Goal: Navigation & Orientation: Find specific page/section

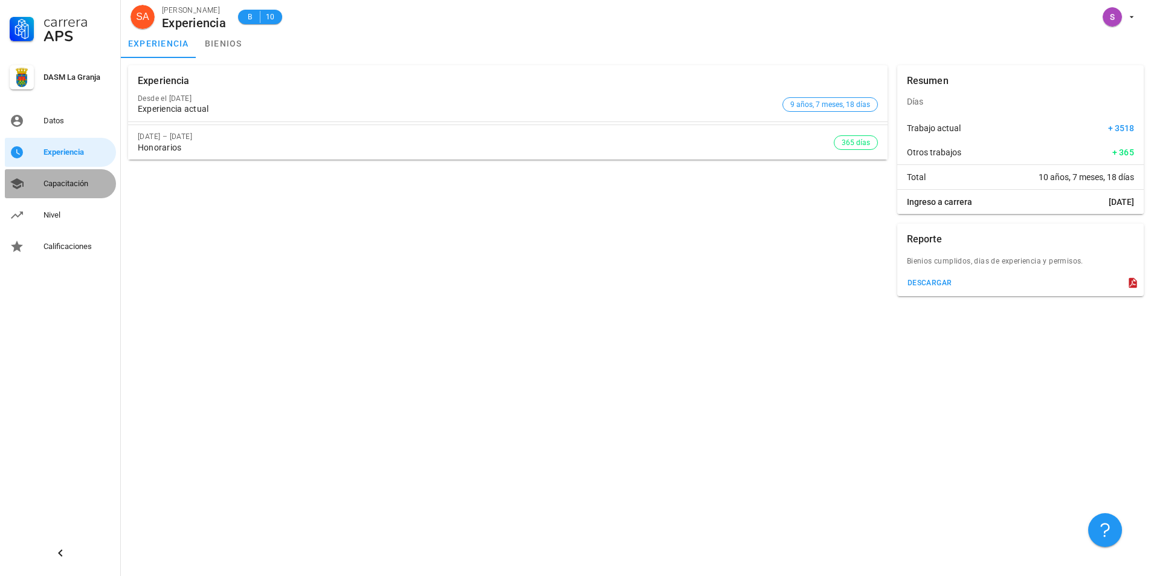
click at [70, 181] on div "Capacitación" at bounding box center [78, 184] width 68 height 10
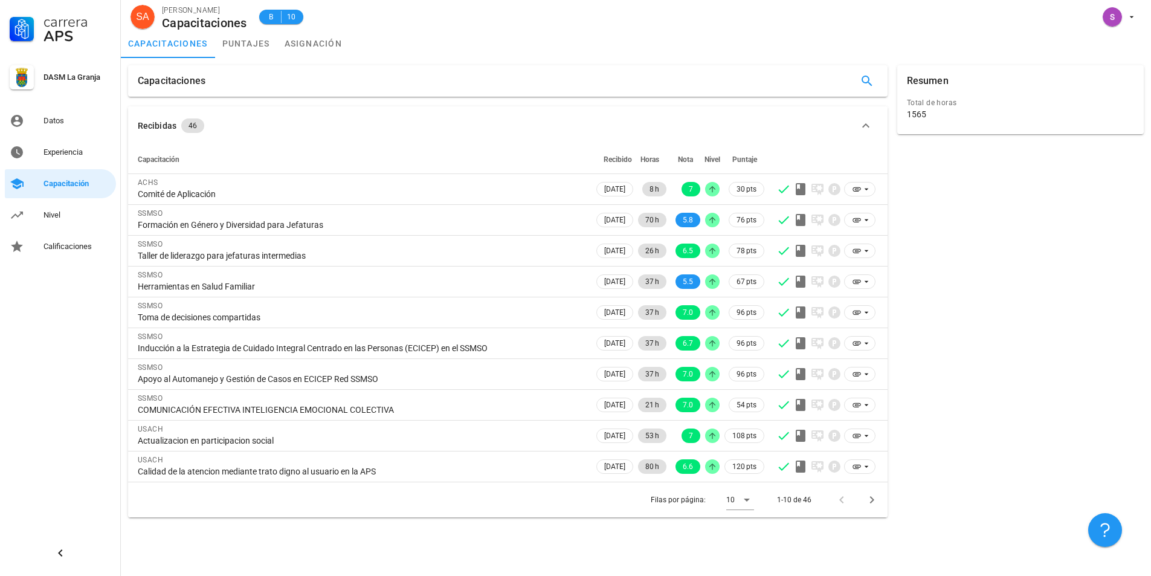
click at [247, 506] on div "Filas por página: 10 1-10 de 46" at bounding box center [508, 500] width 760 height 36
click at [262, 44] on link "puntajes" at bounding box center [246, 43] width 62 height 29
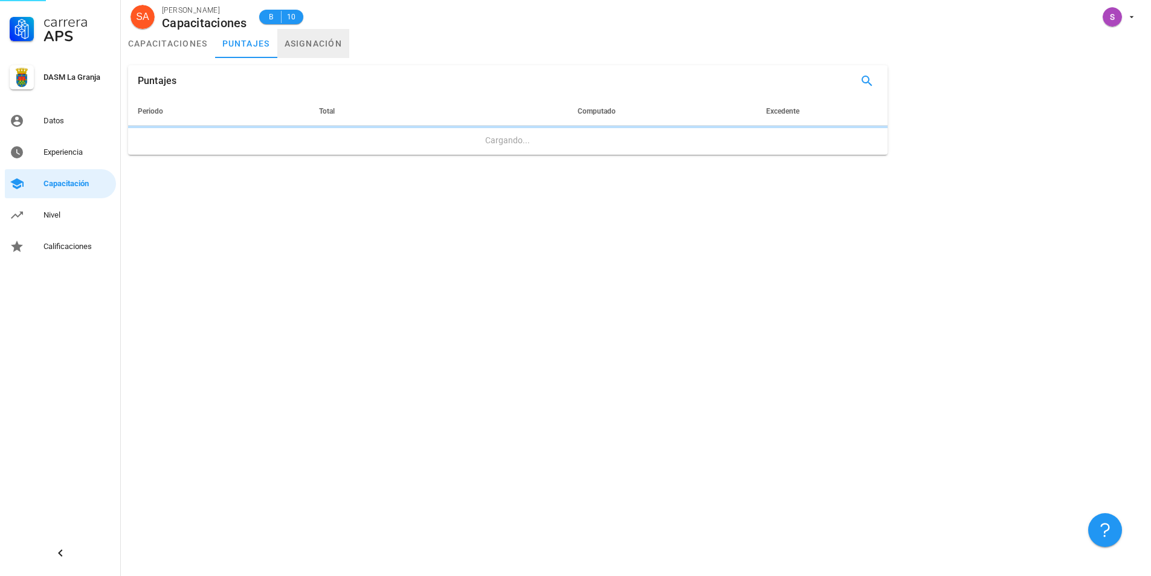
click at [318, 47] on link "asignación" at bounding box center [313, 43] width 73 height 29
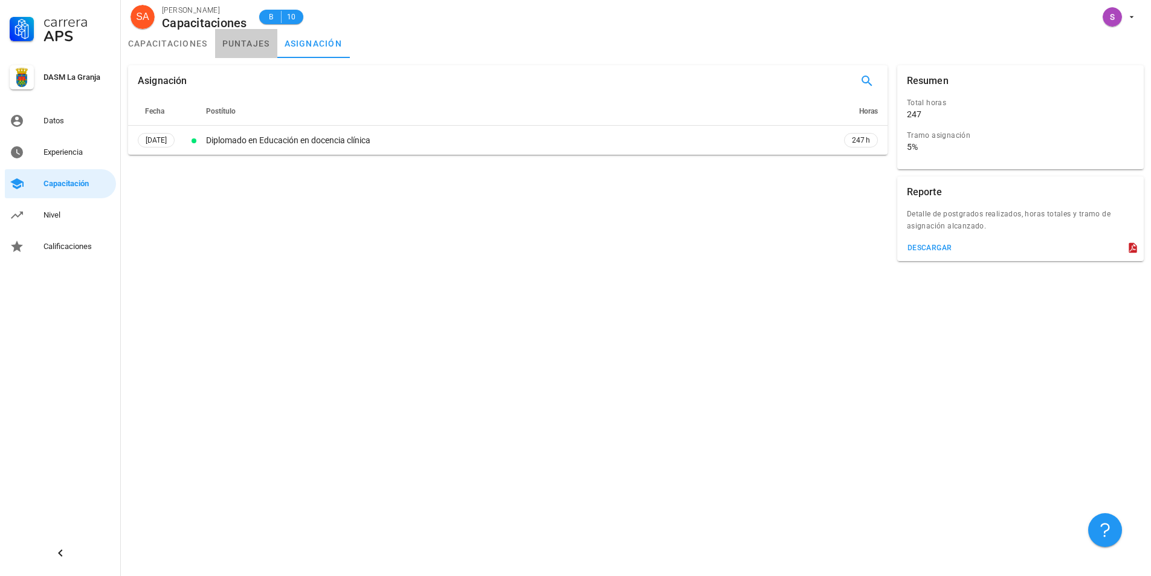
click at [240, 48] on link "puntajes" at bounding box center [246, 43] width 62 height 29
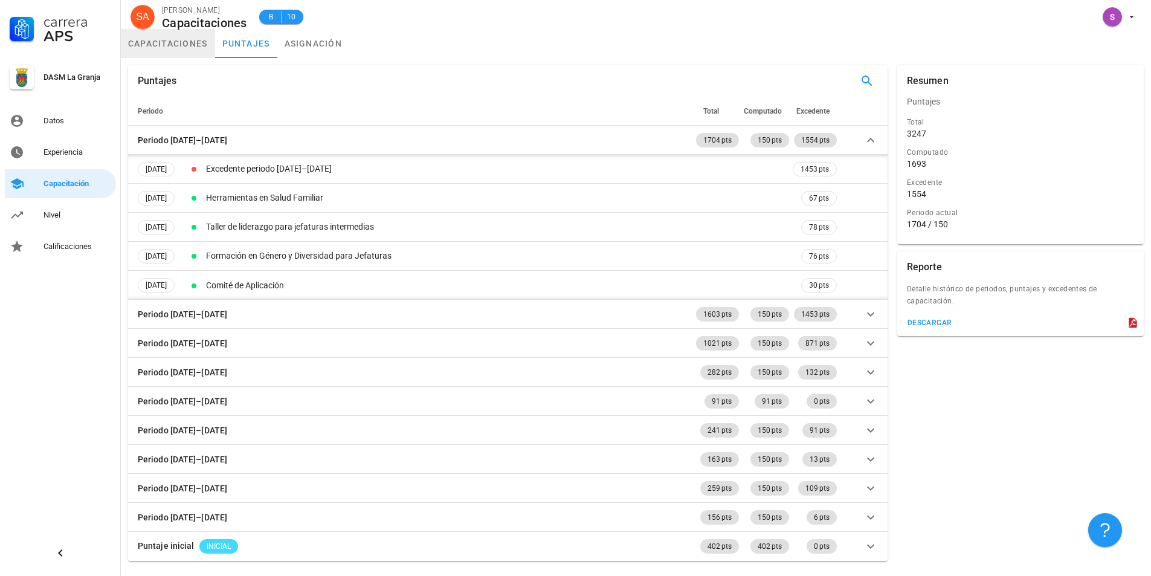
click at [163, 48] on link "capacitaciones" at bounding box center [168, 43] width 94 height 29
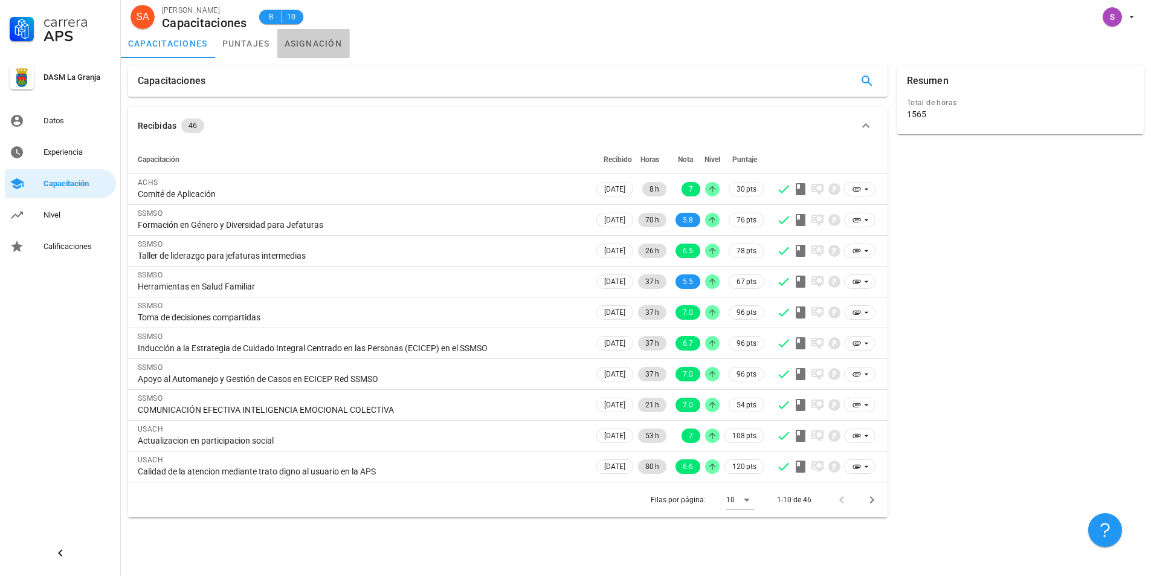
click at [316, 45] on link "asignación" at bounding box center [313, 43] width 73 height 29
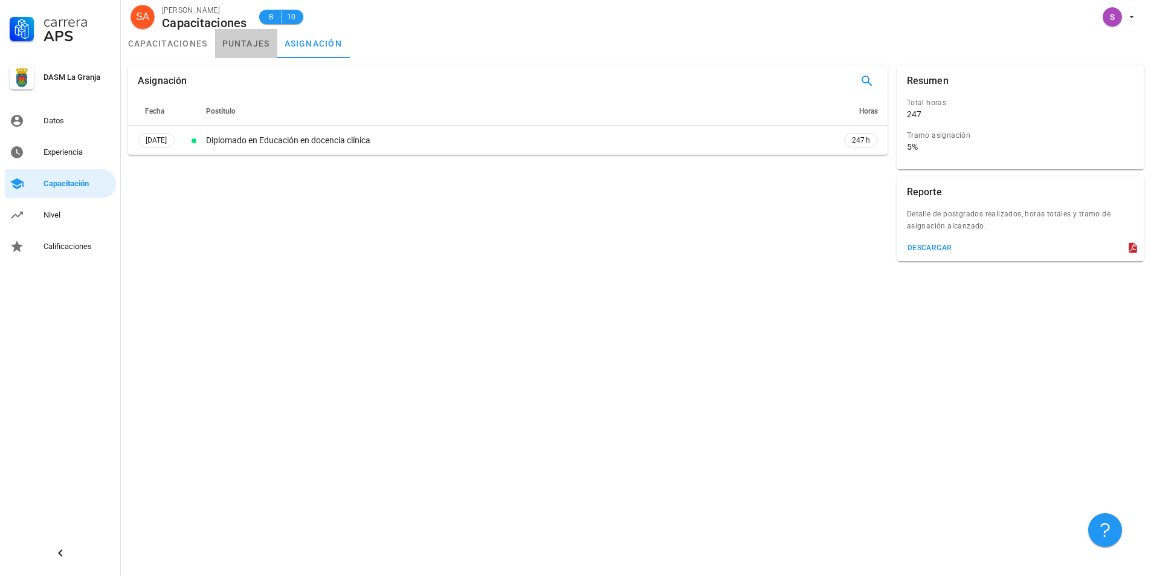
click at [243, 47] on link "puntajes" at bounding box center [246, 43] width 62 height 29
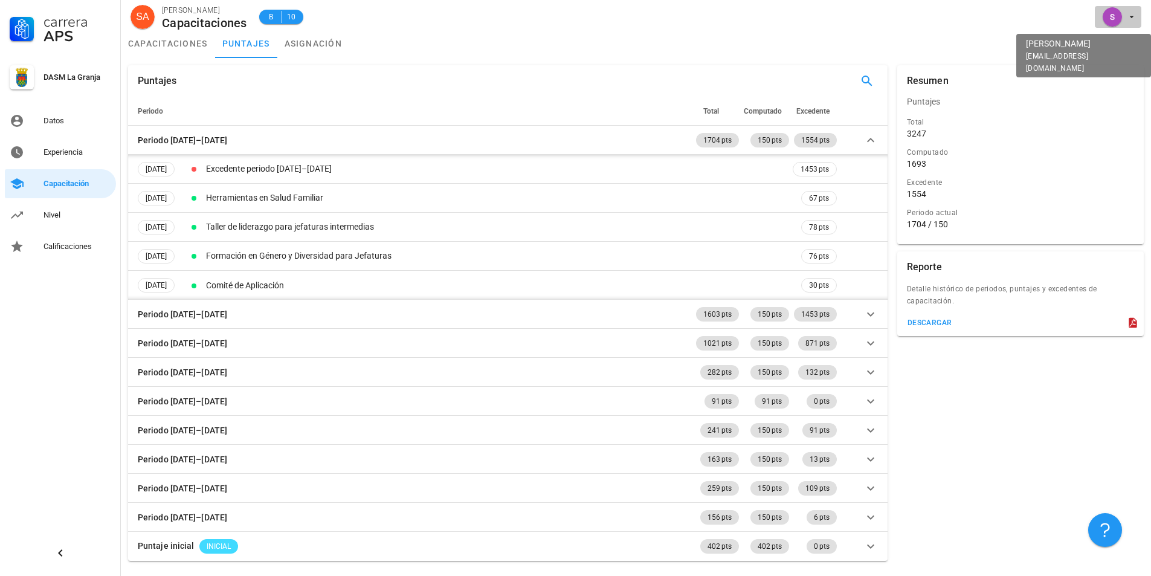
click at [1125, 17] on span "button" at bounding box center [1118, 16] width 37 height 19
click at [1117, 50] on div "Salir" at bounding box center [1125, 47] width 19 height 24
